Goal: Navigation & Orientation: Find specific page/section

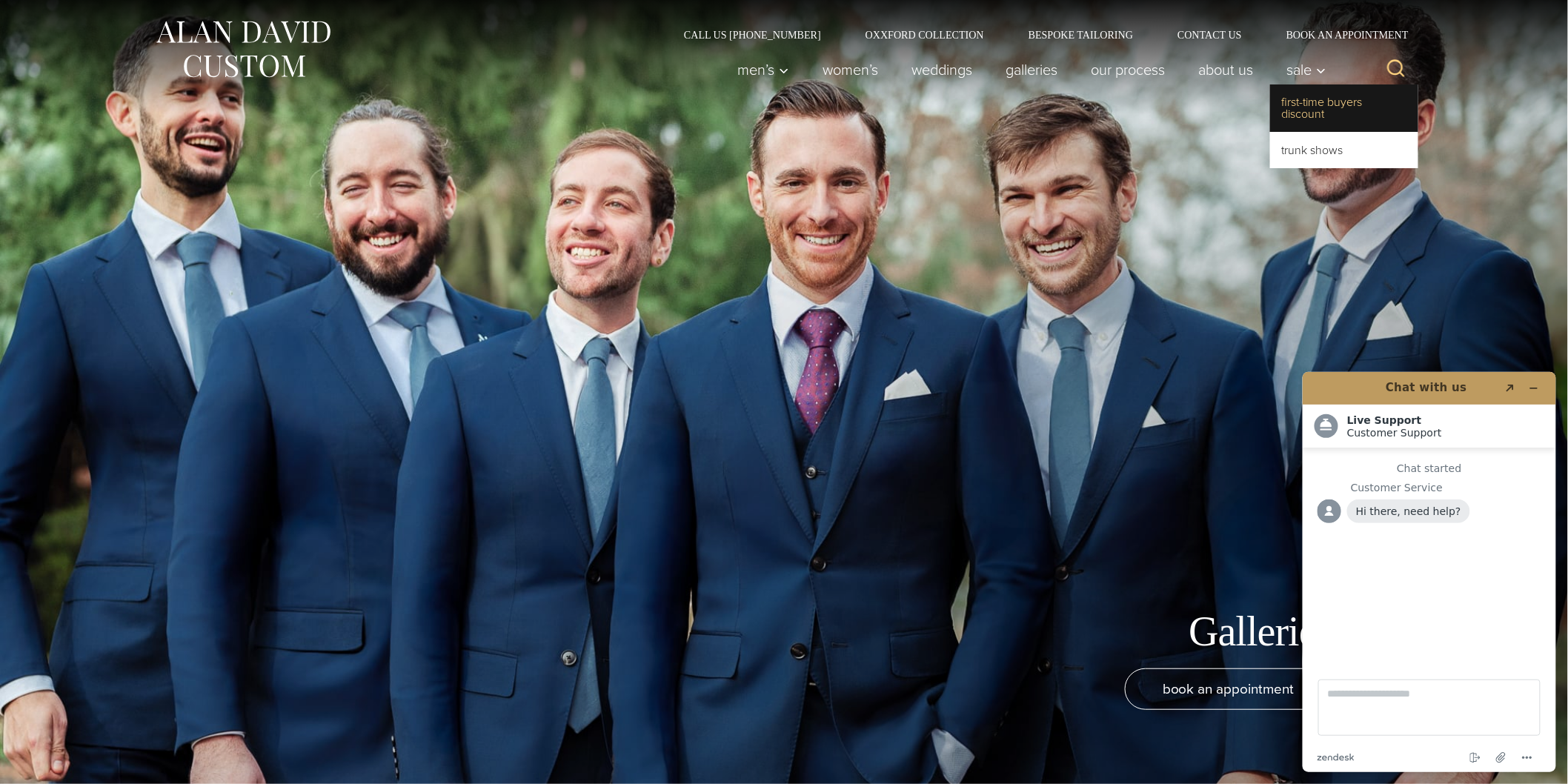
click at [1308, 110] on link "First-Time Buyers Discount" at bounding box center [1344, 108] width 148 height 48
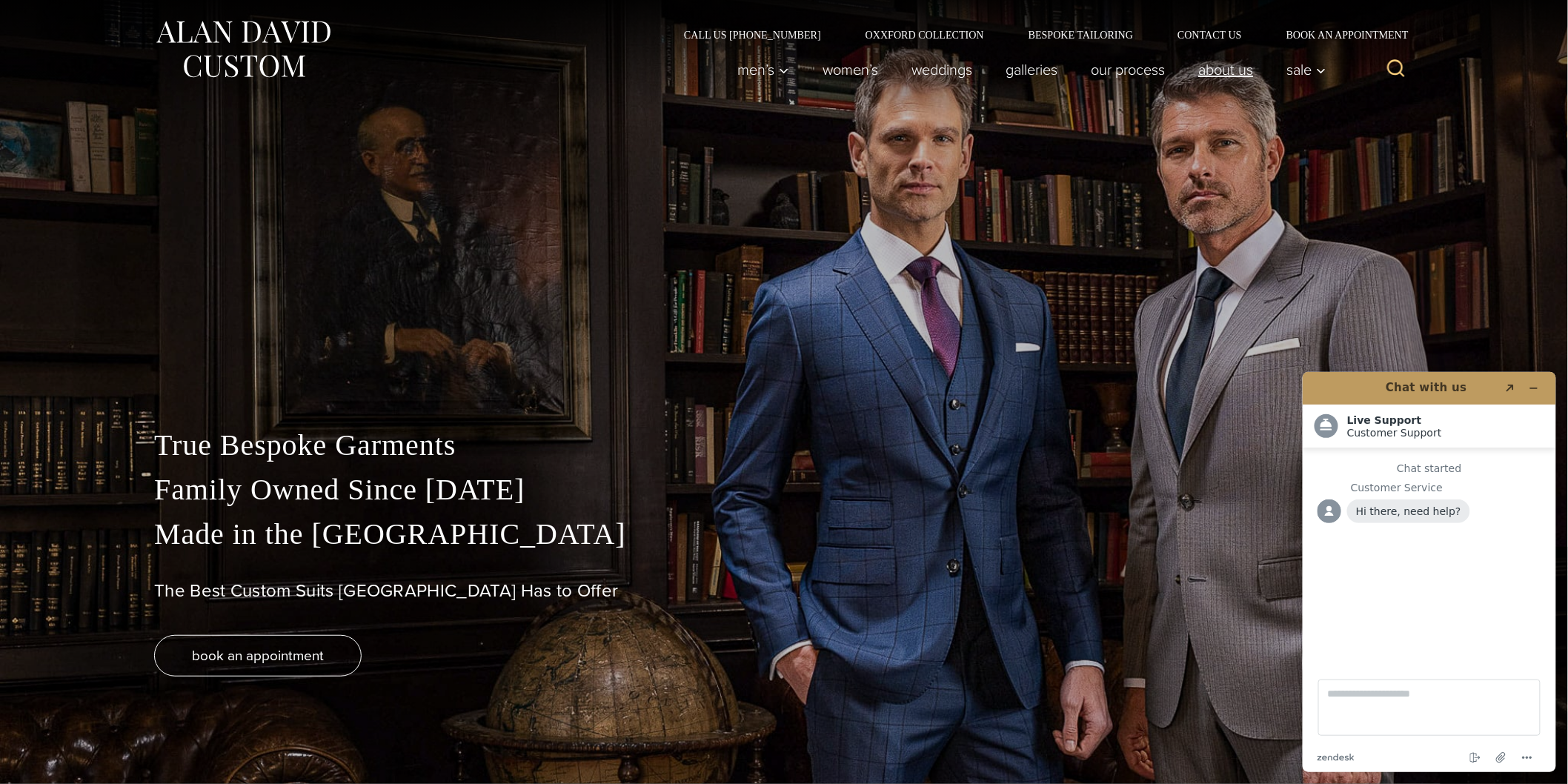
click at [1224, 72] on link "About Us" at bounding box center [1226, 69] width 88 height 29
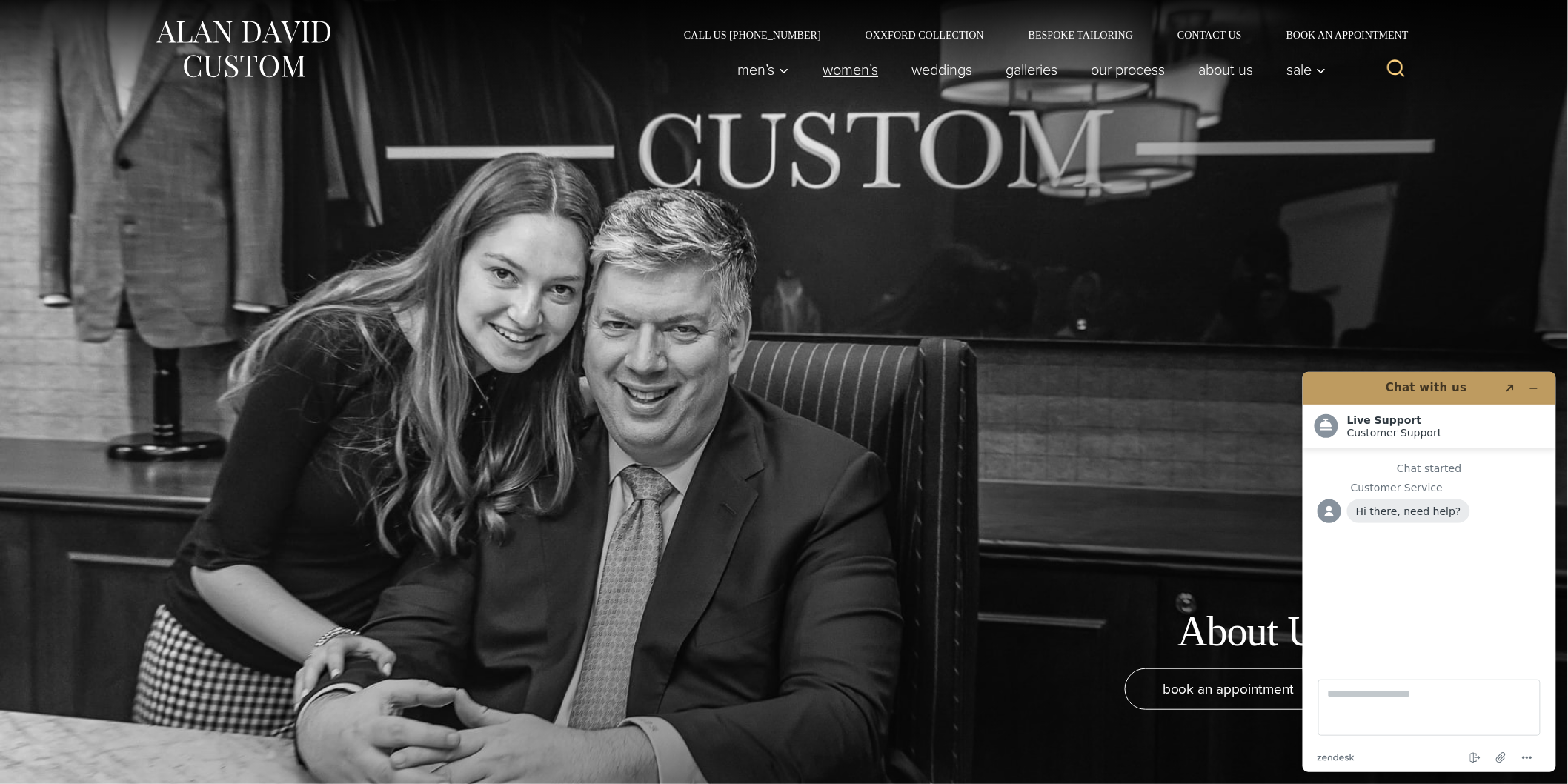
click at [850, 67] on link "Women’s" at bounding box center [850, 69] width 89 height 29
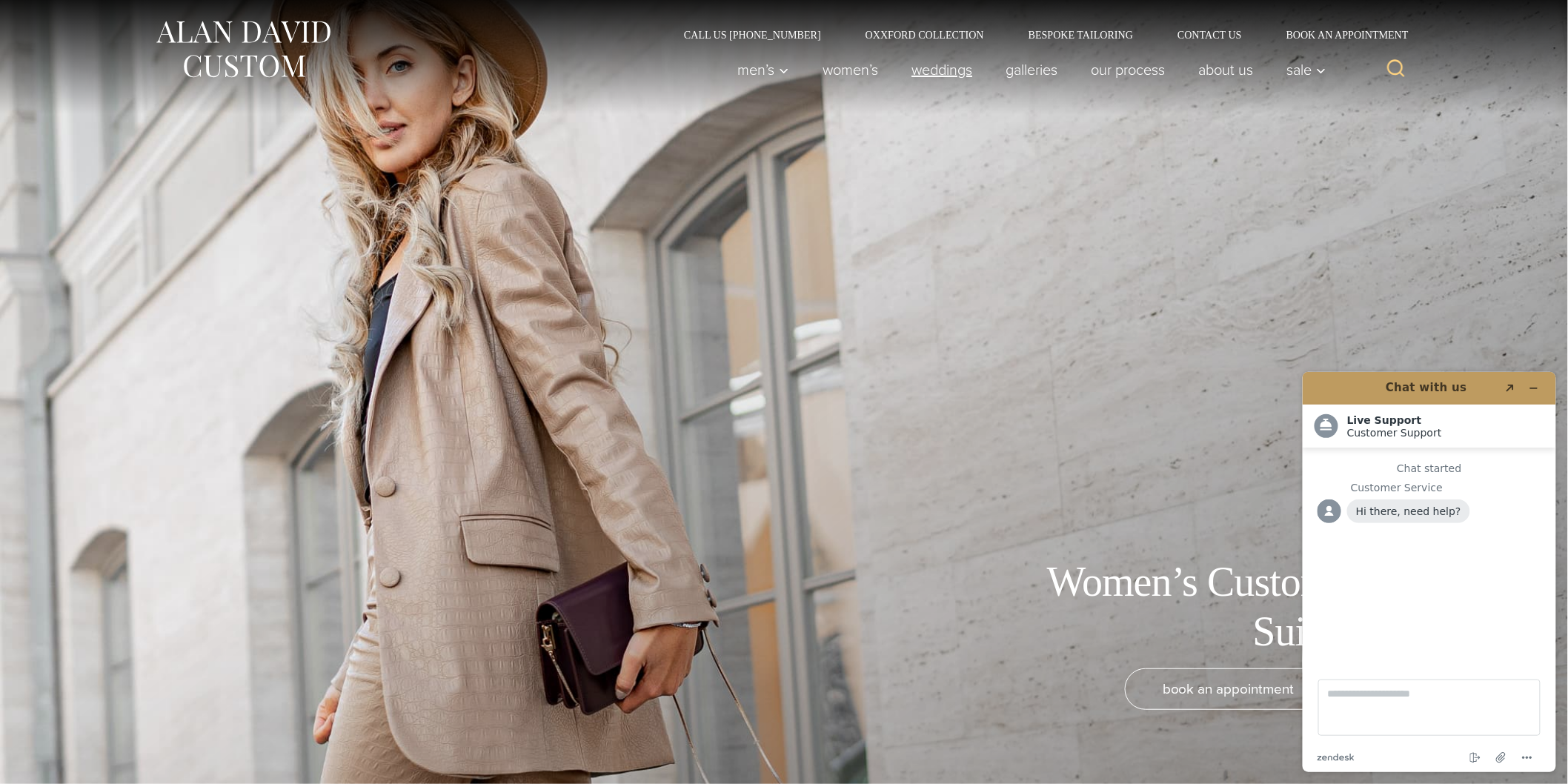
click at [930, 75] on link "weddings" at bounding box center [942, 69] width 94 height 29
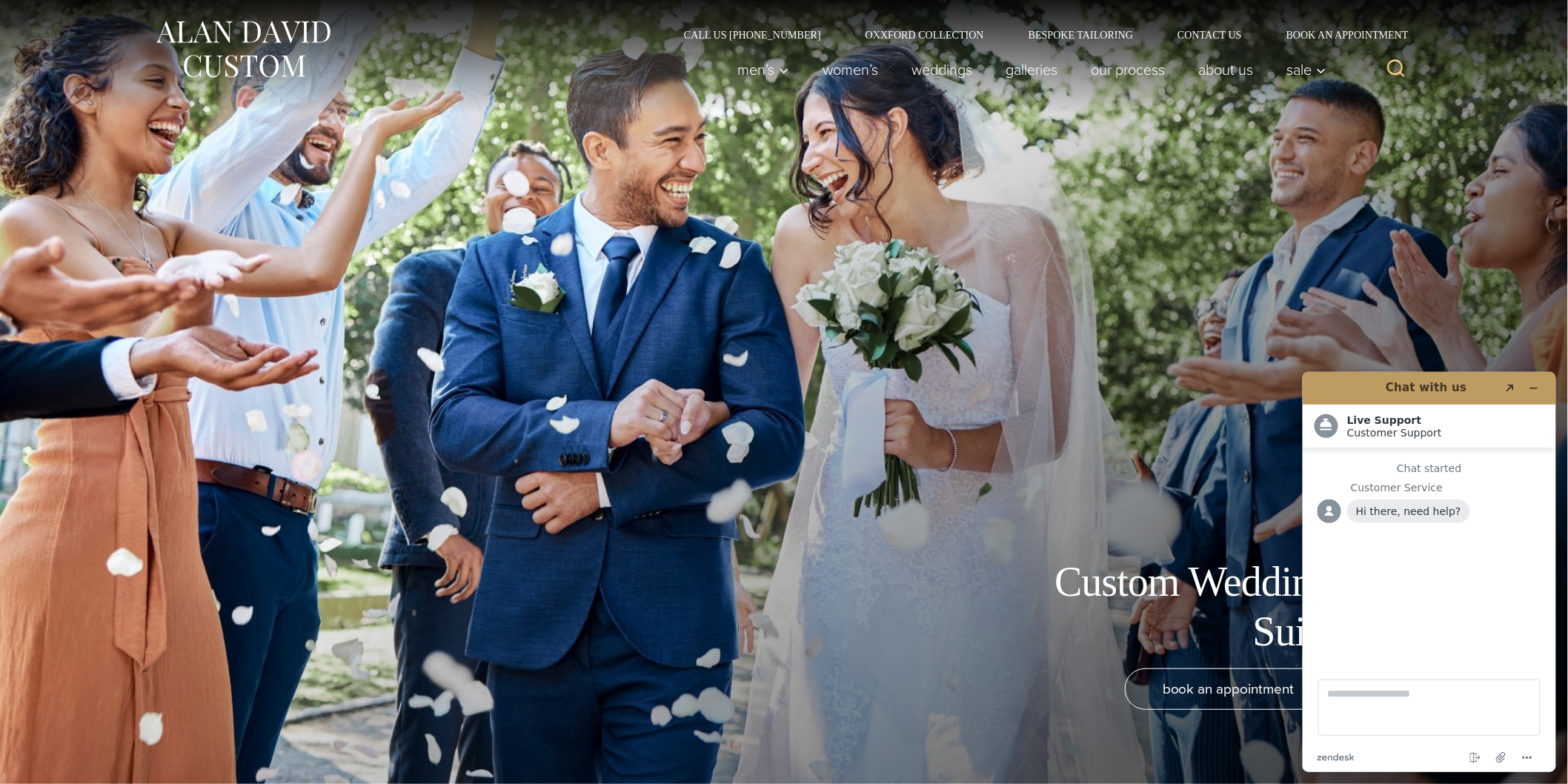
click at [249, 26] on img at bounding box center [242, 49] width 177 height 66
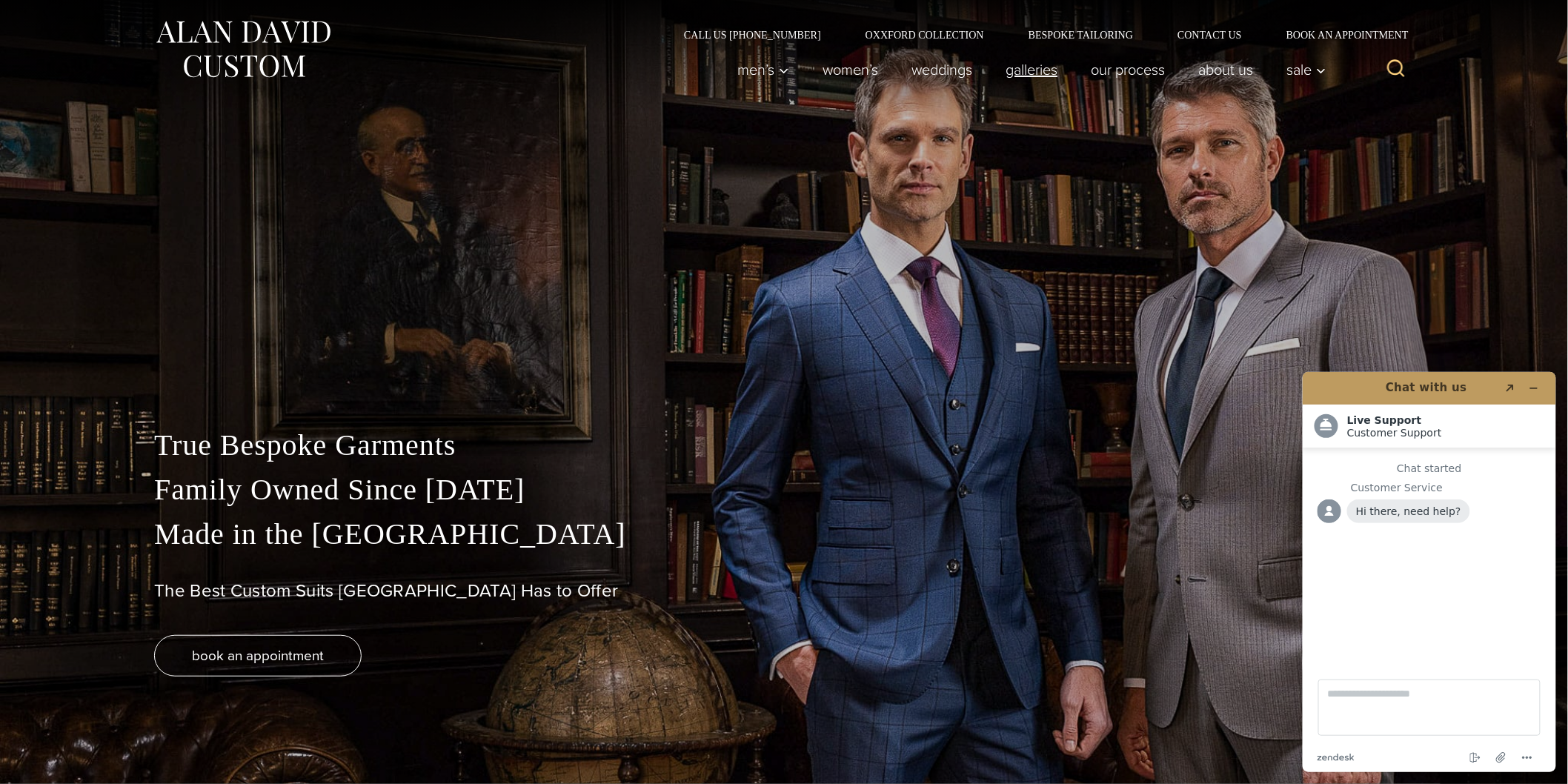
click at [1019, 68] on link "Galleries" at bounding box center [1032, 69] width 85 height 29
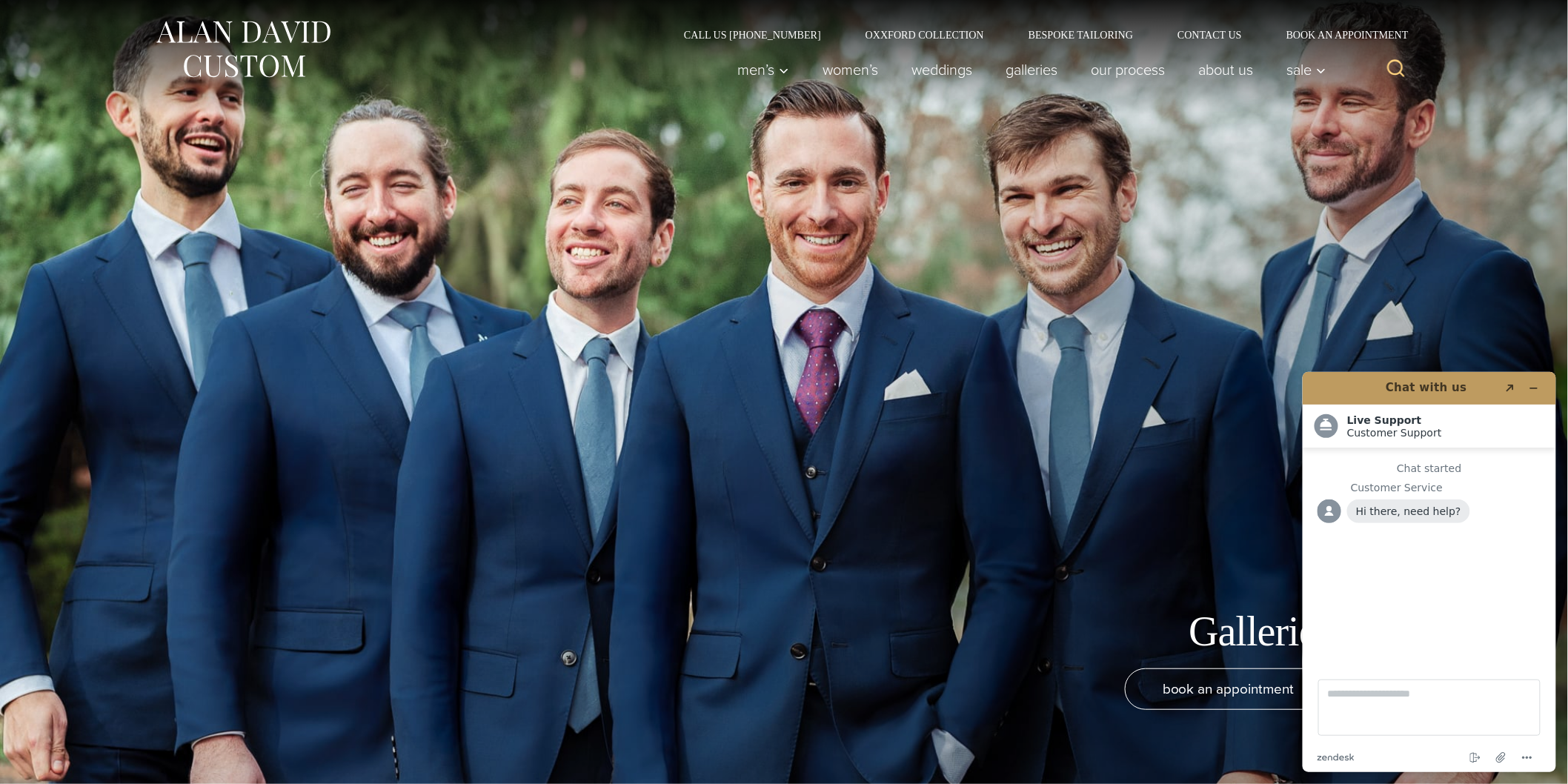
click at [183, 65] on img at bounding box center [242, 49] width 177 height 66
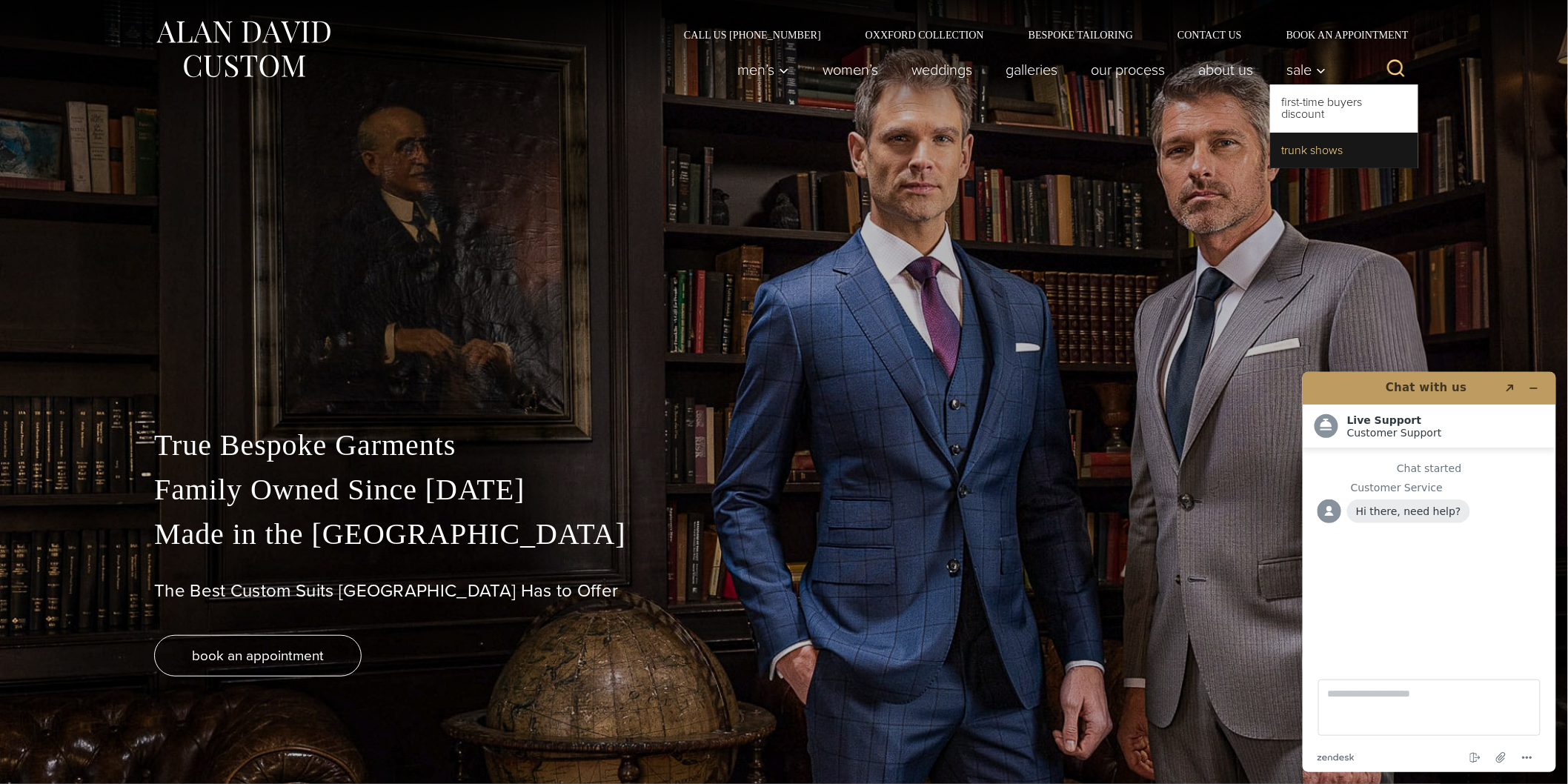
click at [1315, 144] on link "Trunk Shows" at bounding box center [1344, 150] width 148 height 35
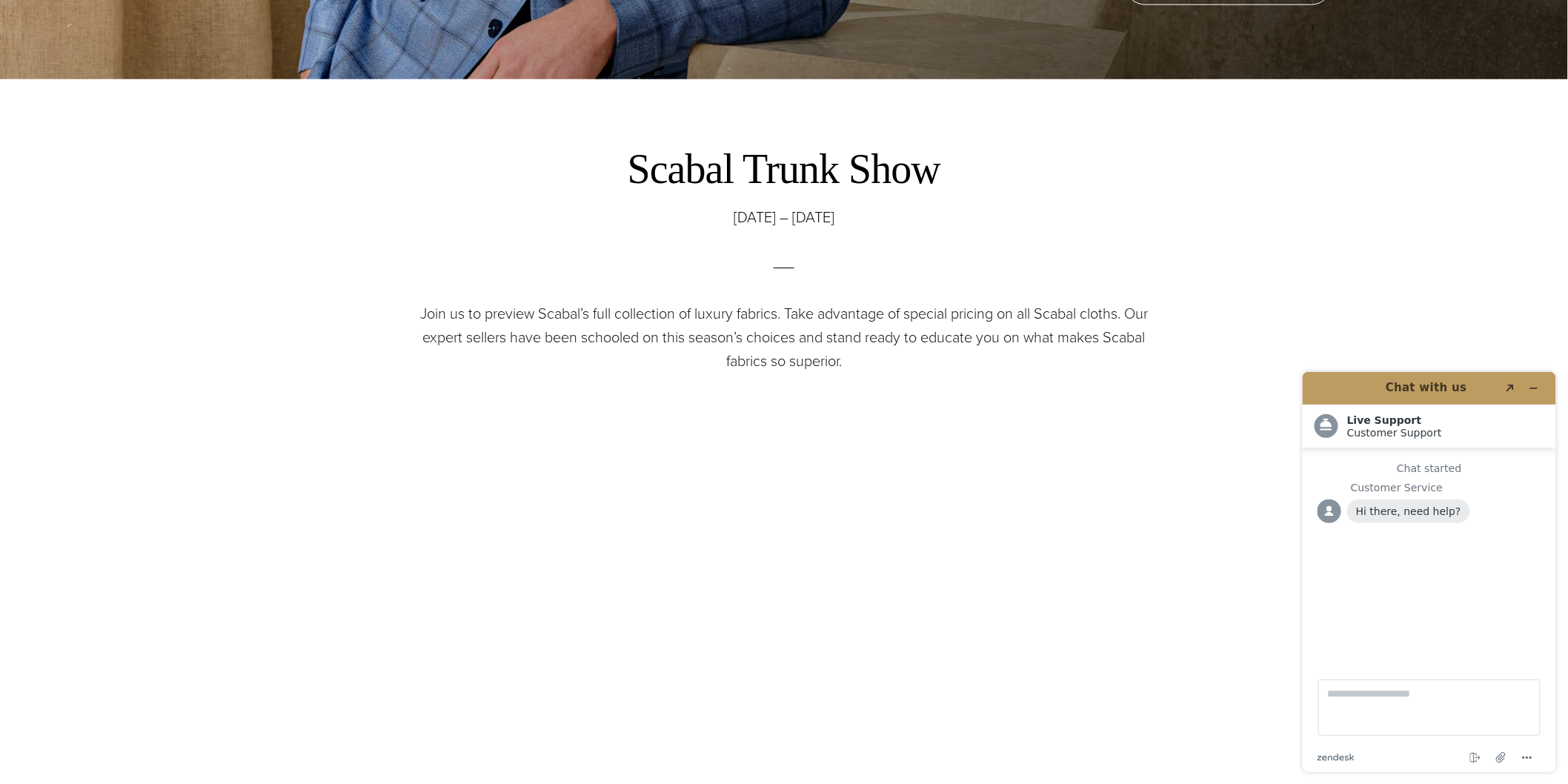
scroll to position [411, 0]
